Goal: Find specific page/section: Find specific page/section

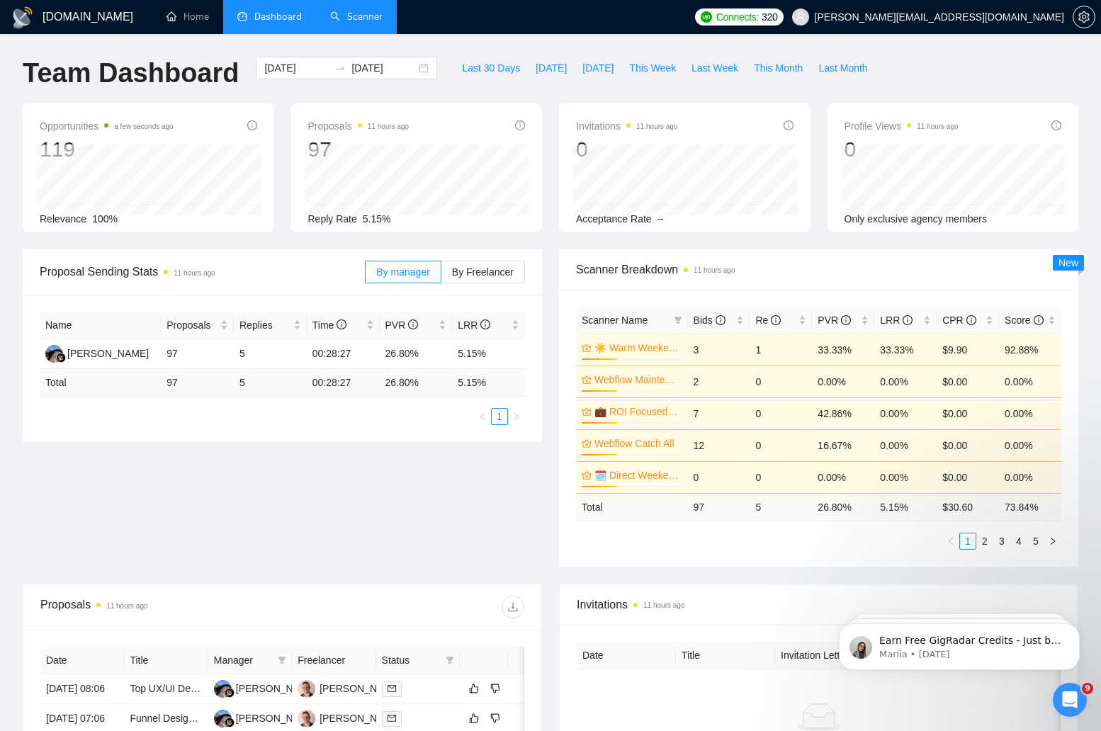
click at [334, 14] on link "Scanner" at bounding box center [356, 17] width 52 height 12
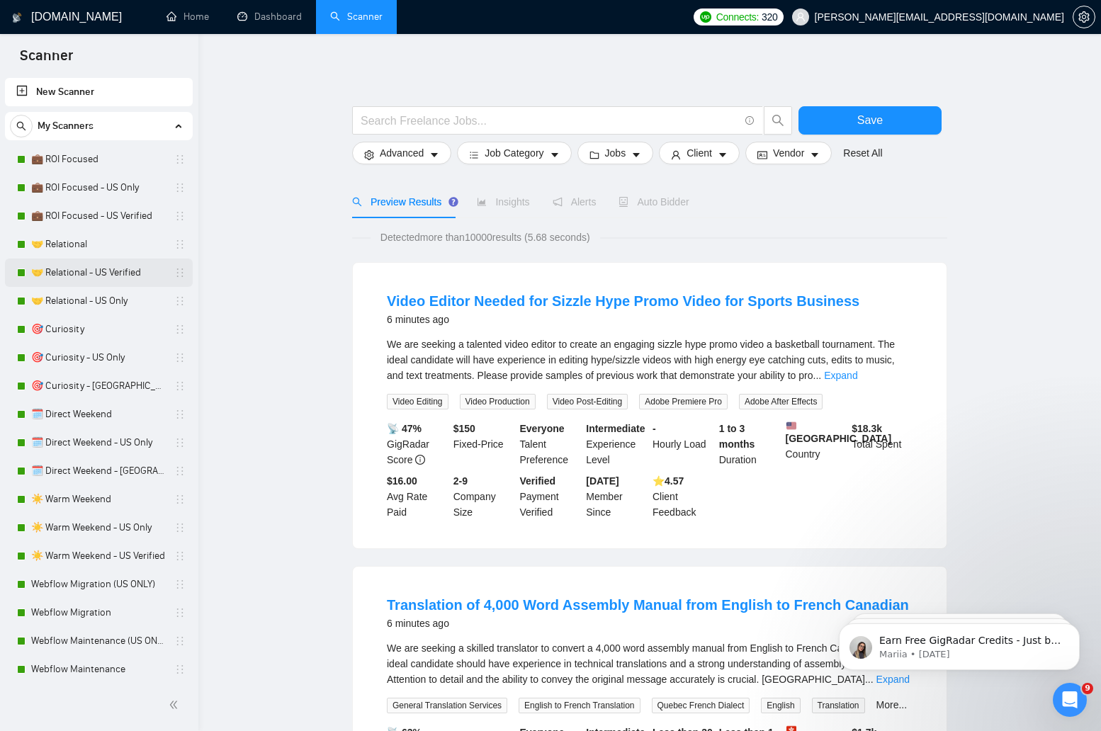
click at [80, 267] on link "🤝 Relational - US Verified" at bounding box center [98, 273] width 135 height 28
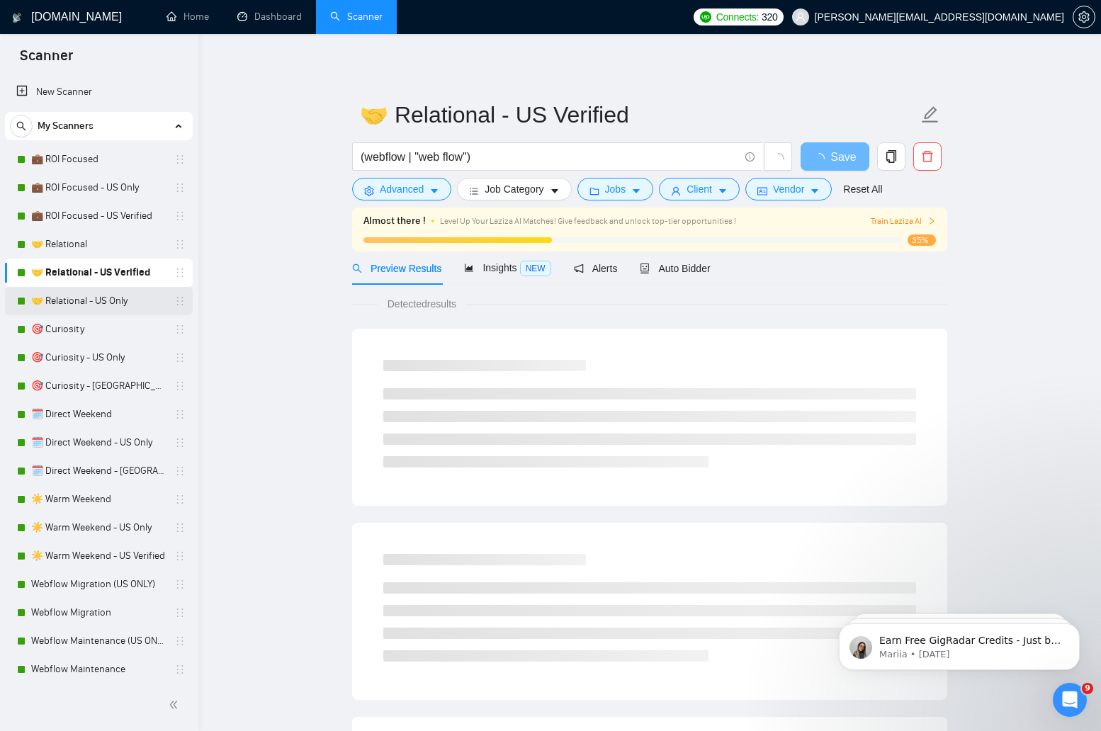
click at [71, 295] on link "🤝 Relational - US Only" at bounding box center [98, 301] width 135 height 28
